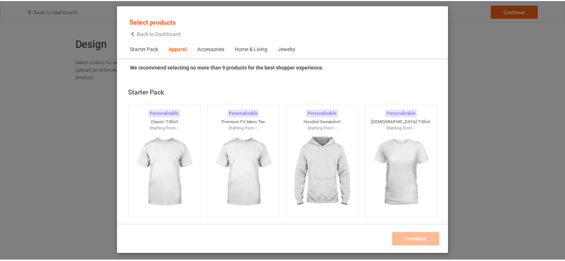
scroll to position [276, 0]
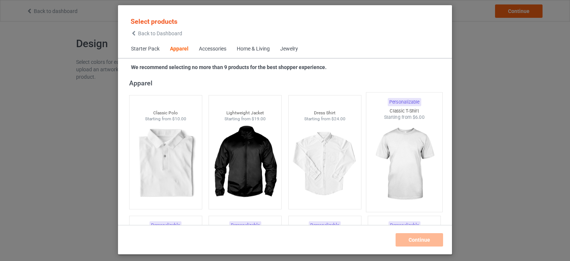
click at [420, 156] on img at bounding box center [405, 164] width 70 height 87
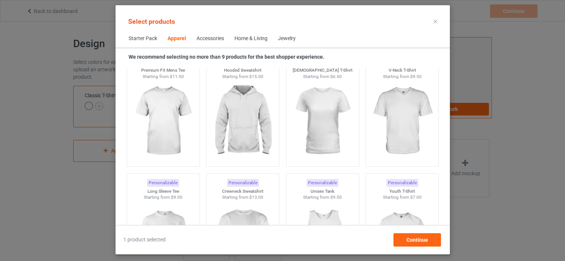
scroll to position [432, 0]
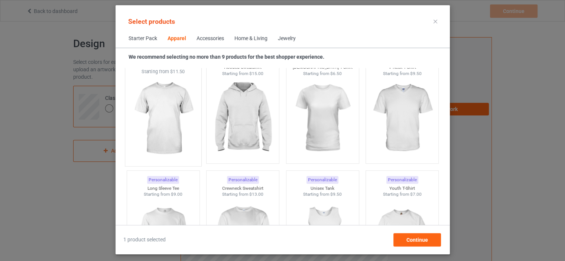
click at [186, 113] on img at bounding box center [163, 118] width 70 height 87
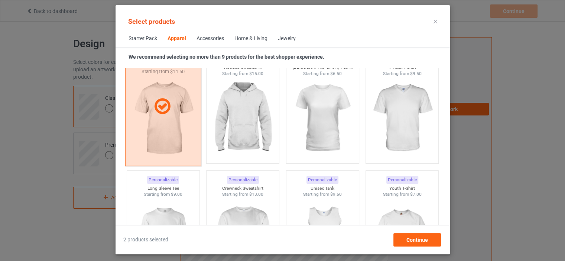
click at [152, 118] on div at bounding box center [163, 106] width 76 height 119
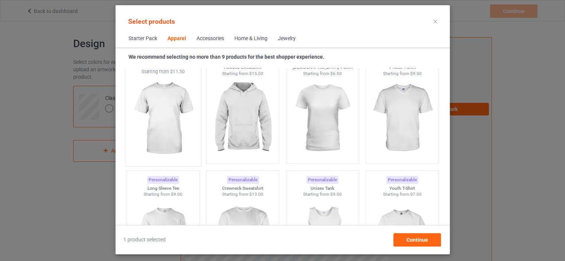
click at [169, 130] on img at bounding box center [163, 118] width 70 height 87
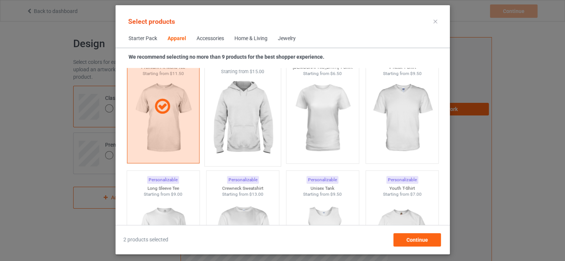
click at [209, 129] on img at bounding box center [243, 118] width 70 height 87
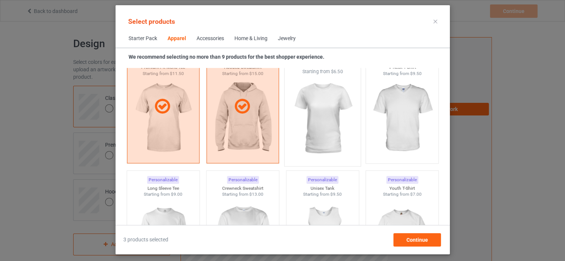
click at [309, 122] on img at bounding box center [322, 118] width 70 height 87
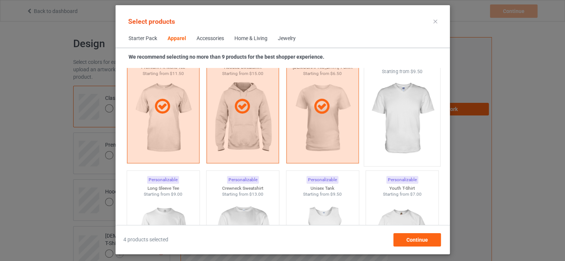
click at [406, 128] on img at bounding box center [402, 118] width 70 height 87
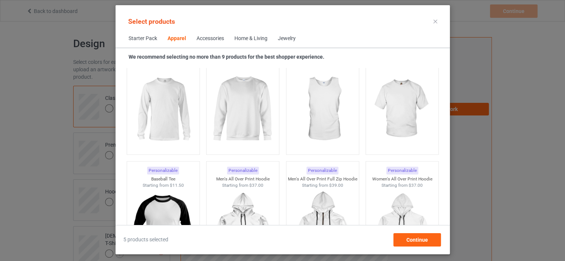
scroll to position [576, 0]
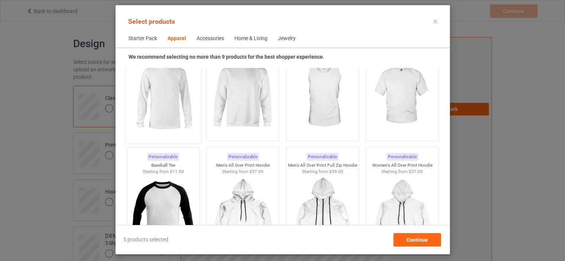
click at [147, 102] on img at bounding box center [163, 95] width 70 height 87
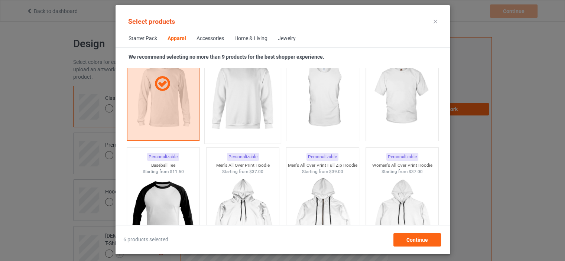
click at [232, 111] on img at bounding box center [243, 95] width 70 height 87
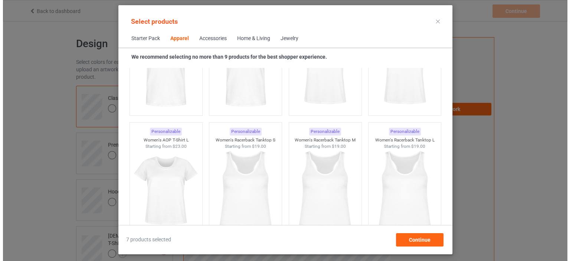
scroll to position [1331, 0]
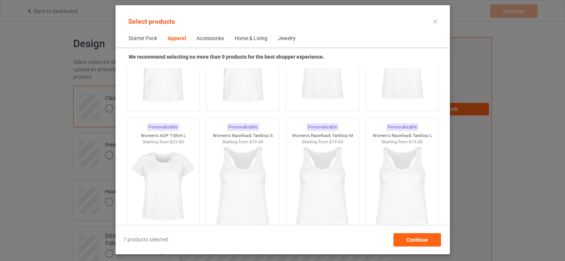
click at [434, 17] on div at bounding box center [435, 22] width 13 height 12
click at [434, 20] on icon at bounding box center [435, 22] width 4 height 4
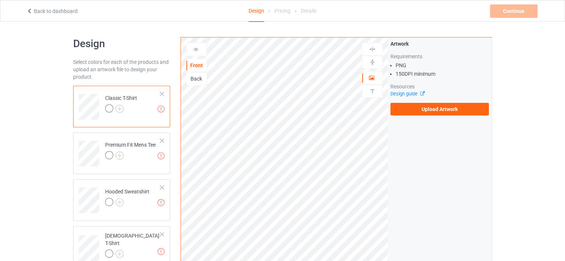
click at [162, 94] on div at bounding box center [161, 93] width 5 height 5
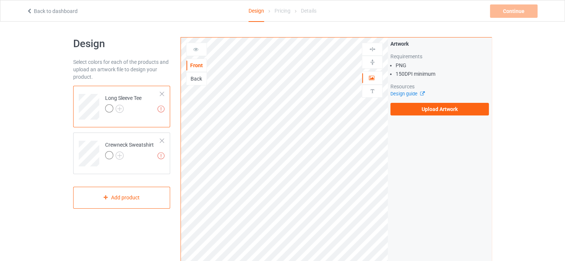
click at [162, 94] on div at bounding box center [161, 93] width 5 height 5
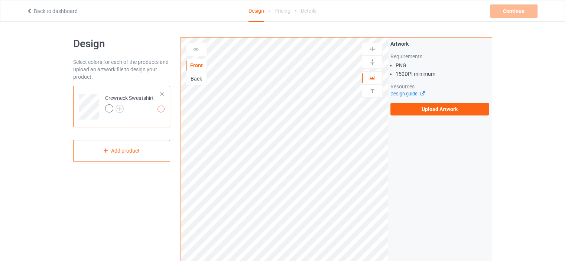
click at [162, 94] on div at bounding box center [161, 93] width 5 height 5
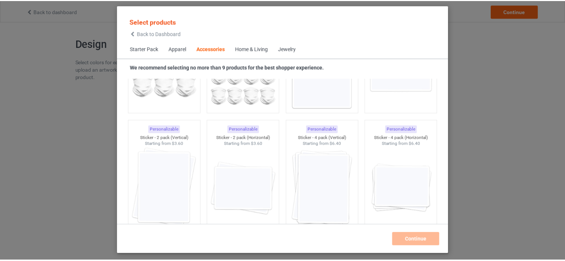
scroll to position [2574, 0]
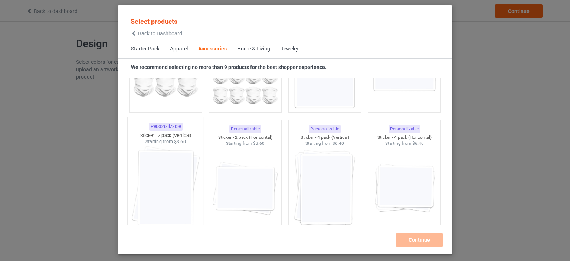
click at [189, 202] on img at bounding box center [166, 188] width 70 height 87
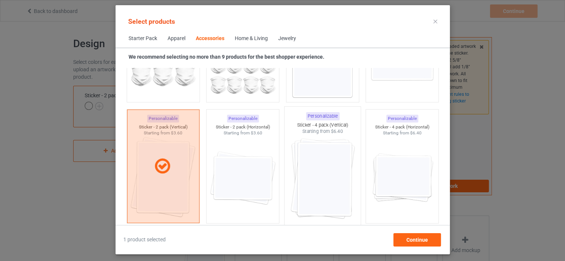
click at [306, 185] on img at bounding box center [322, 178] width 70 height 87
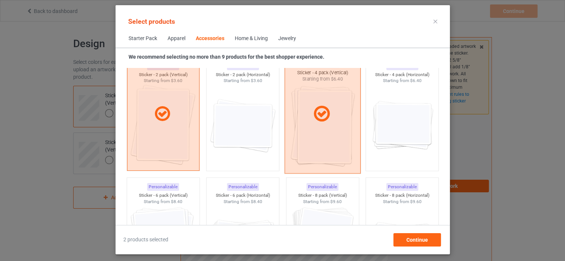
scroll to position [2638, 0]
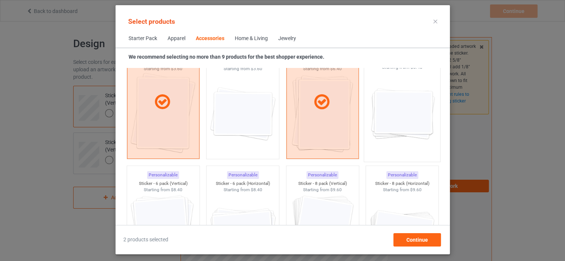
click at [404, 140] on img at bounding box center [402, 114] width 70 height 87
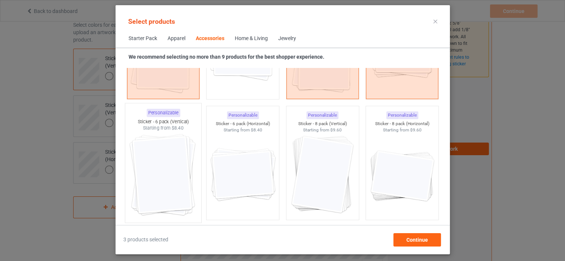
scroll to position [2690, 0]
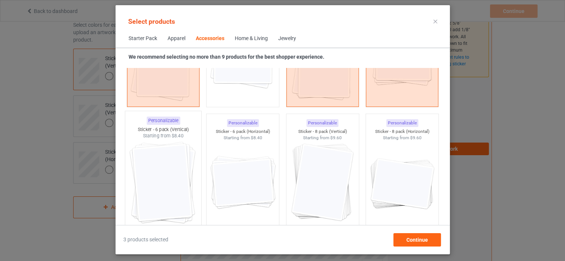
click at [180, 199] on img at bounding box center [163, 182] width 70 height 87
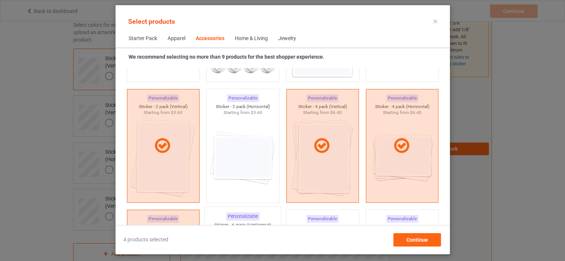
scroll to position [2569, 0]
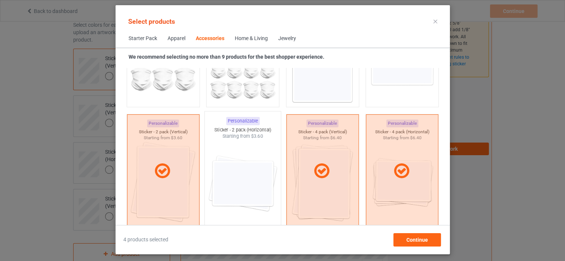
click at [241, 178] on img at bounding box center [243, 183] width 70 height 87
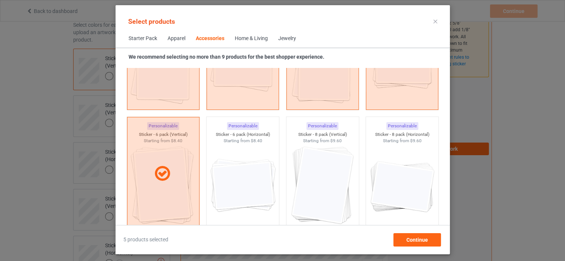
scroll to position [2688, 0]
click at [255, 164] on img at bounding box center [243, 184] width 70 height 87
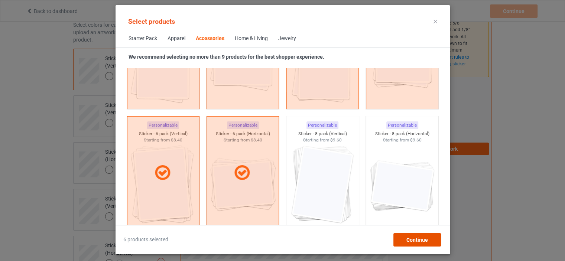
click at [429, 239] on div "Continue" at bounding box center [417, 239] width 48 height 13
